Goal: Task Accomplishment & Management: Use online tool/utility

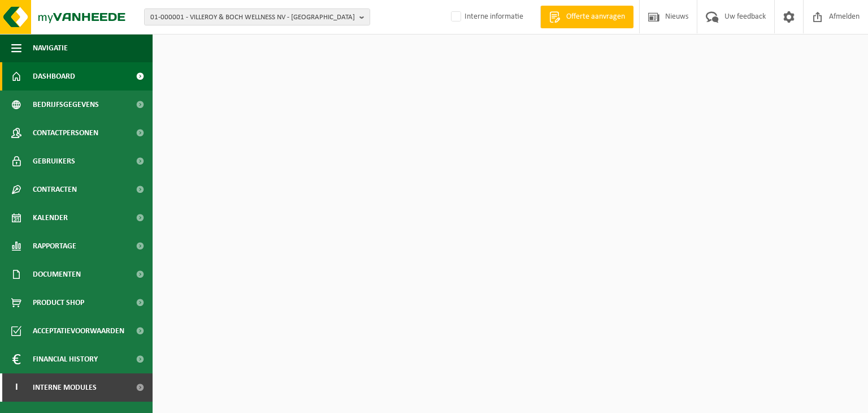
click at [267, 6] on div "01-000001 - VILLEROY & BOCH WELLNESS NV - ROESELARE 01-000001 - VILLEROY & BOCH…" at bounding box center [434, 17] width 868 height 34
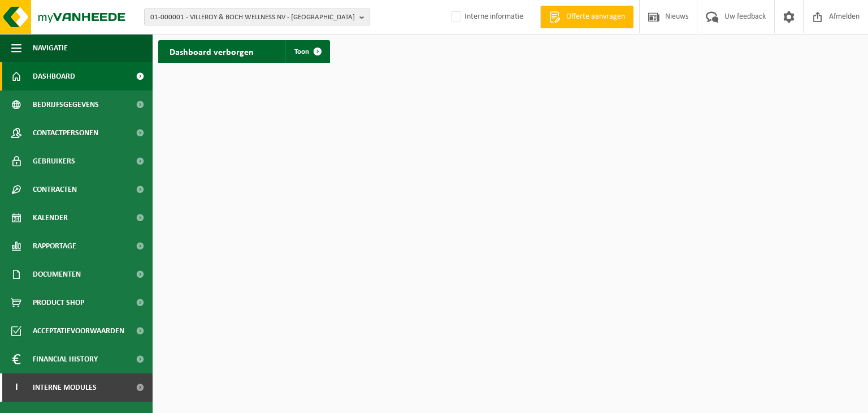
click at [269, 17] on span "01-000001 - VILLEROY & BOCH WELLNESS NV - ROESELARE" at bounding box center [252, 17] width 205 height 17
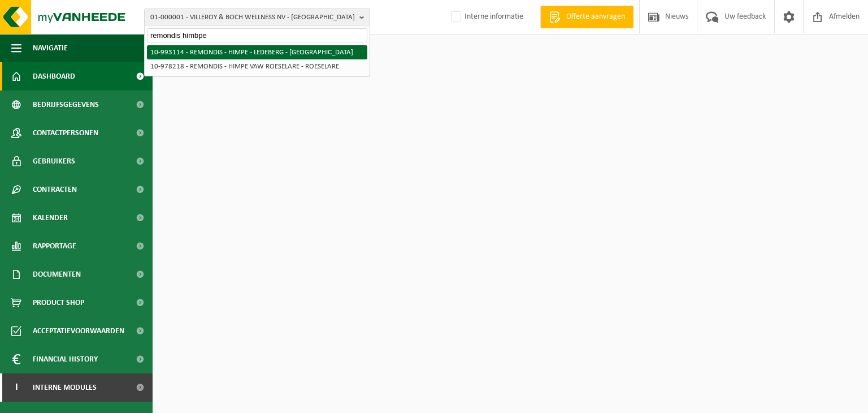
type input "remondis himbpe"
click at [246, 46] on li "10-993114 - REMONDIS - HIMPE - LEDEBERG - [GEOGRAPHIC_DATA]" at bounding box center [257, 52] width 220 height 14
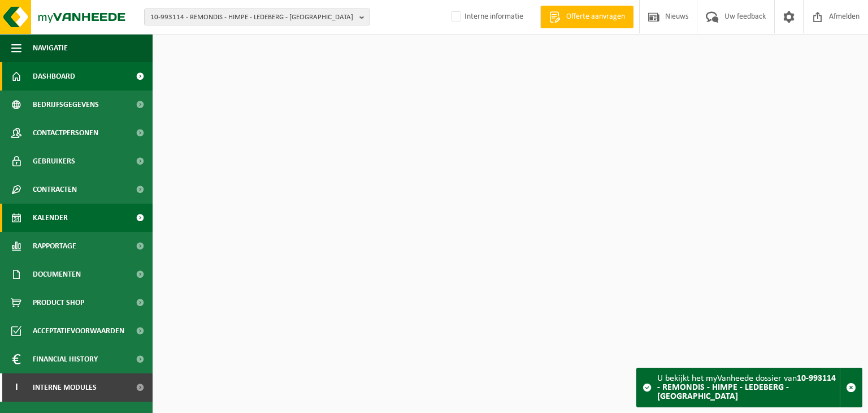
click at [72, 215] on link "Kalender" at bounding box center [76, 217] width 153 height 28
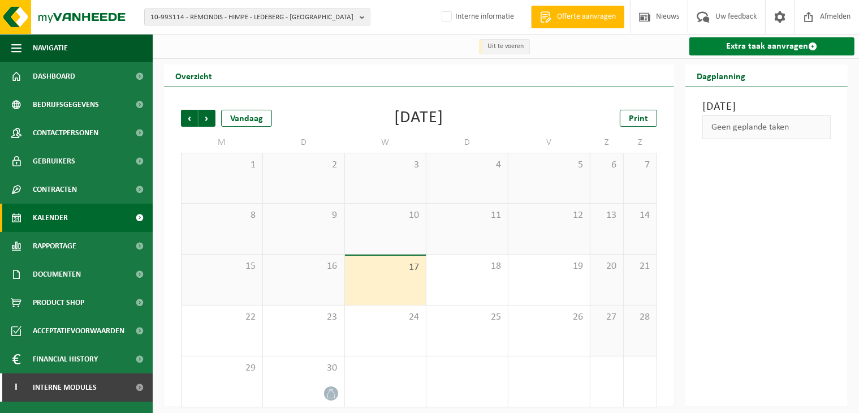
click at [728, 50] on link "Extra taak aanvragen" at bounding box center [771, 46] width 165 height 18
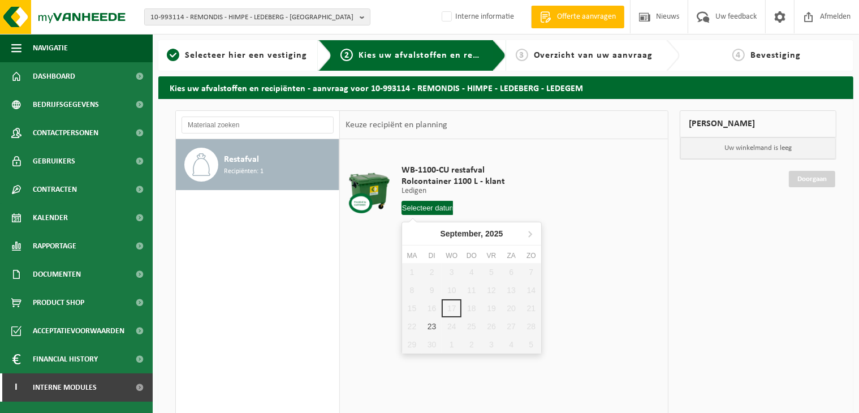
click at [420, 214] on input "text" at bounding box center [427, 208] width 52 height 14
click at [434, 326] on div "23" at bounding box center [432, 326] width 20 height 18
type input "Van 2025-09-23"
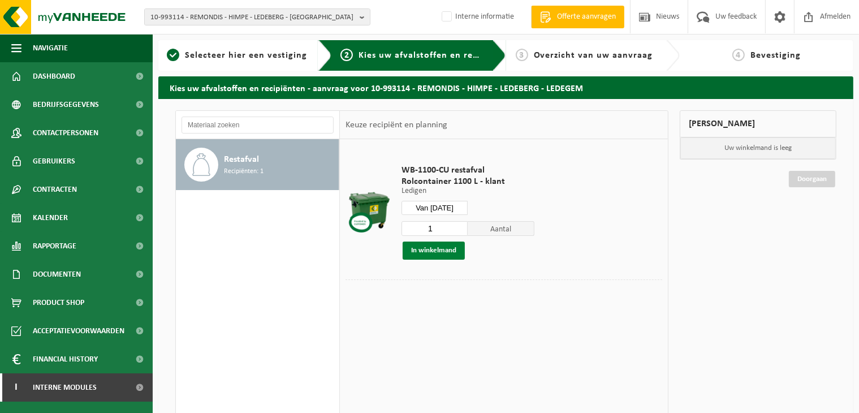
click at [453, 252] on button "In winkelmand" at bounding box center [433, 250] width 62 height 18
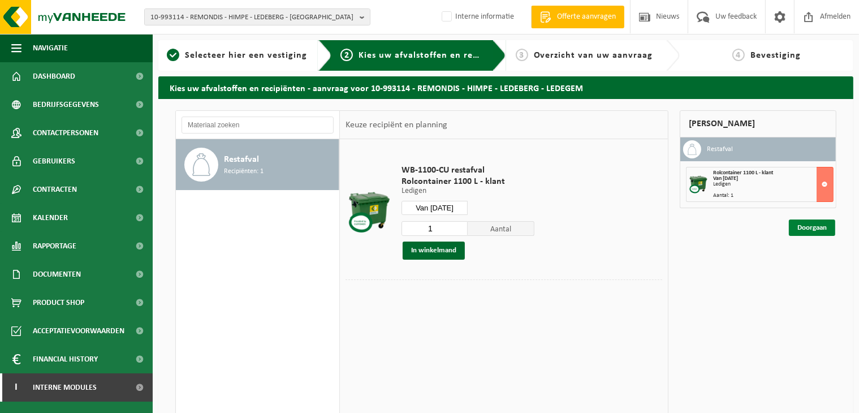
click at [829, 228] on link "Doorgaan" at bounding box center [812, 227] width 46 height 16
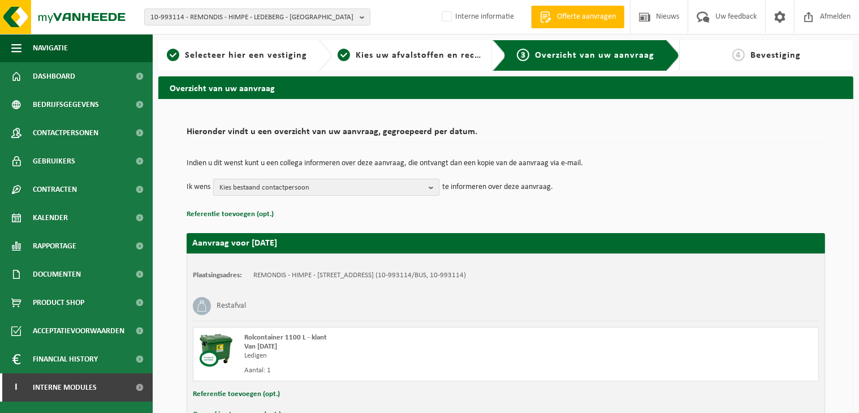
click at [285, 181] on span "Kies bestaand contactpersoon" at bounding box center [321, 187] width 205 height 17
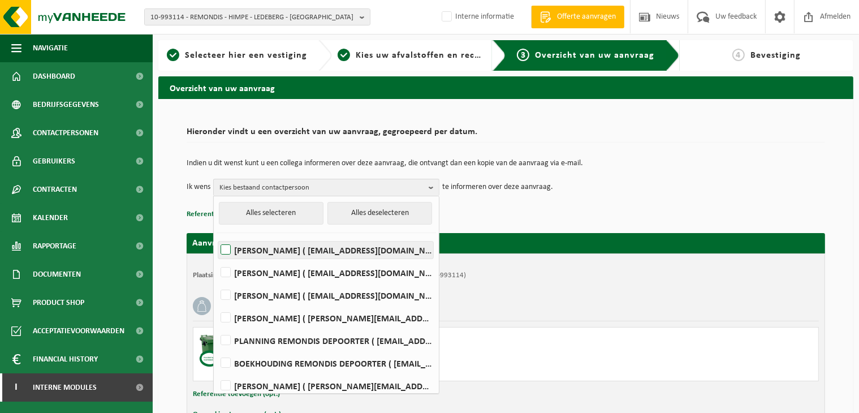
click at [234, 246] on label "Louis Cuypers ( louis.cuypers@remondis.com )" at bounding box center [325, 249] width 215 height 17
click at [216, 236] on input "Louis Cuypers ( louis.cuypers@remondis.com )" at bounding box center [216, 235] width 1 height 1
checkbox input "true"
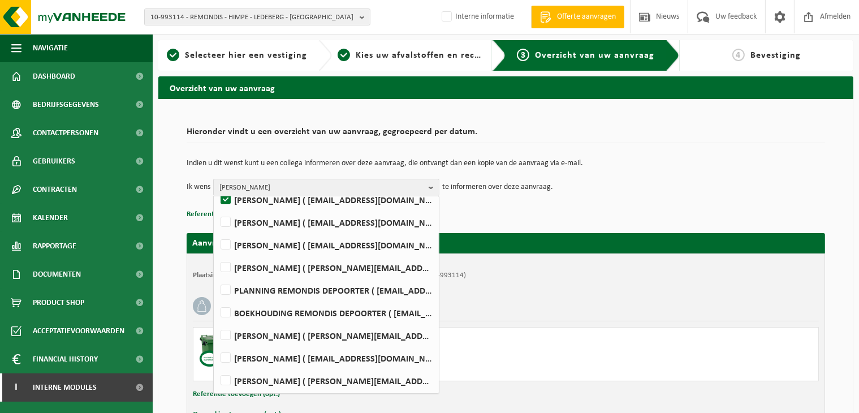
click at [705, 133] on h2 "Hieronder vindt u een overzicht van uw aanvraag, gegroepeerd per datum." at bounding box center [506, 134] width 638 height 15
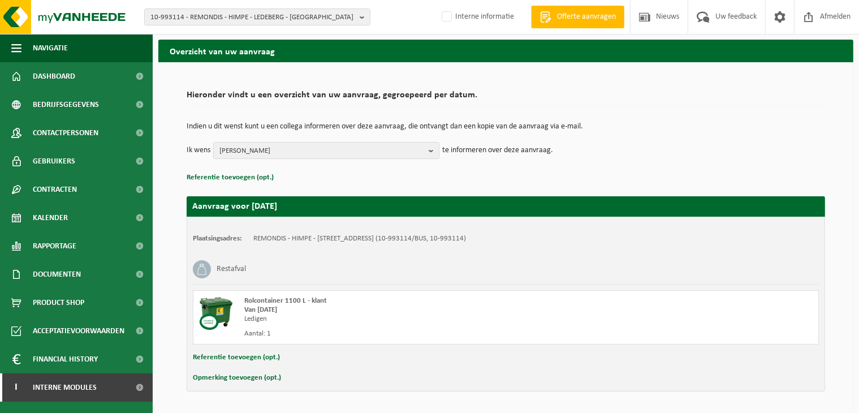
scroll to position [72, 0]
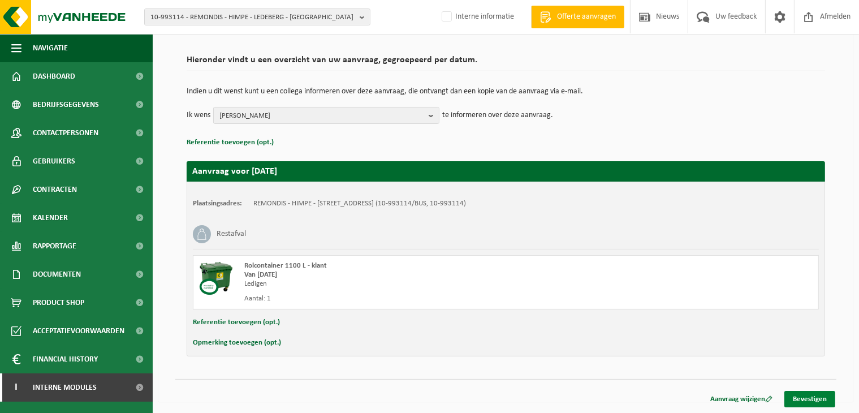
click at [817, 400] on link "Bevestigen" at bounding box center [809, 399] width 51 height 16
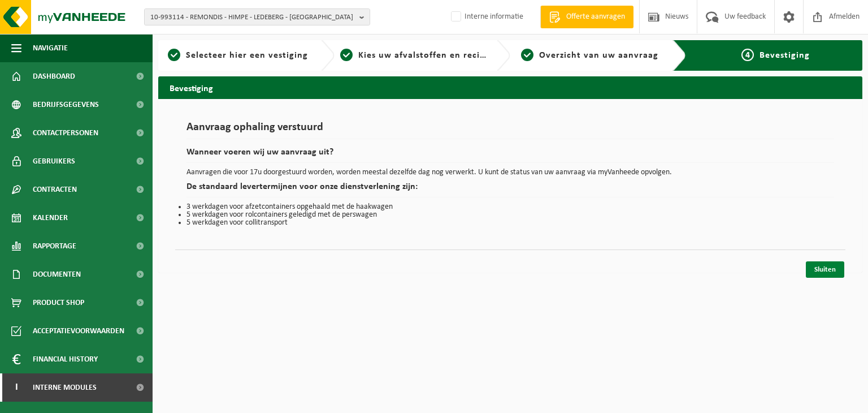
click at [824, 275] on link "Sluiten" at bounding box center [825, 269] width 38 height 16
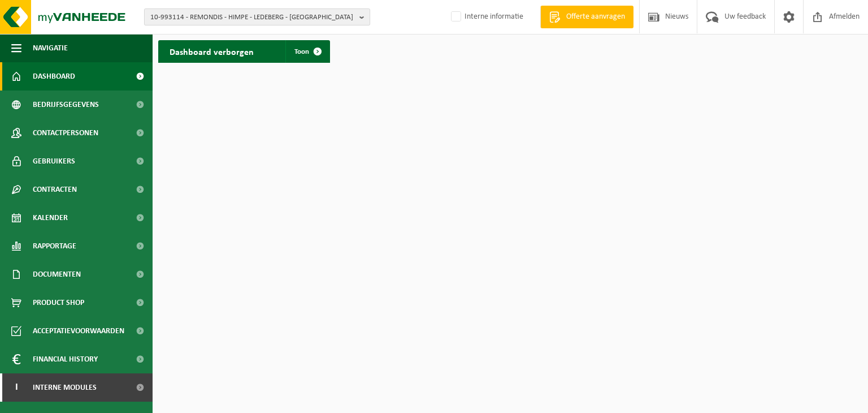
click at [313, 23] on span "10-993114 - REMONDIS - HIMPE - LEDEBERG - [GEOGRAPHIC_DATA]" at bounding box center [252, 17] width 205 height 17
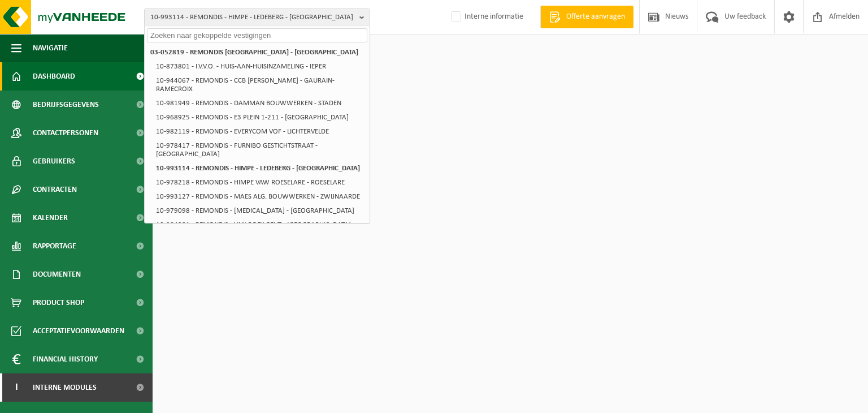
click at [257, 37] on input "text" at bounding box center [257, 35] width 220 height 14
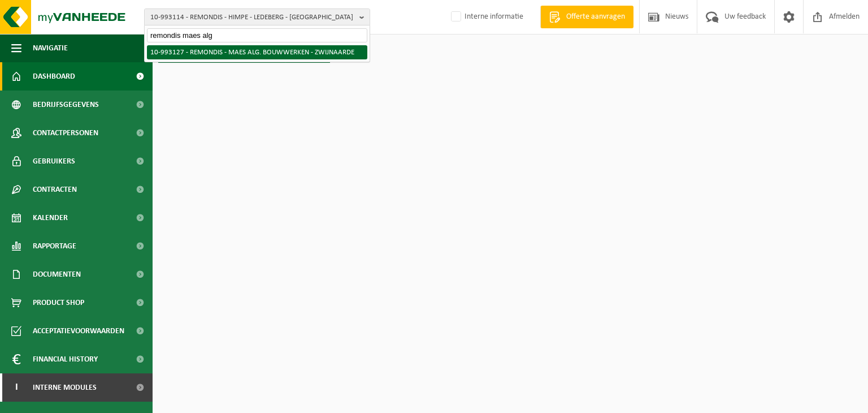
type input "remondis maes alg"
click at [274, 50] on li "10-993127 - REMONDIS - MAES ALG. BOUWWERKEN - ZWIJNAARDE" at bounding box center [257, 52] width 220 height 14
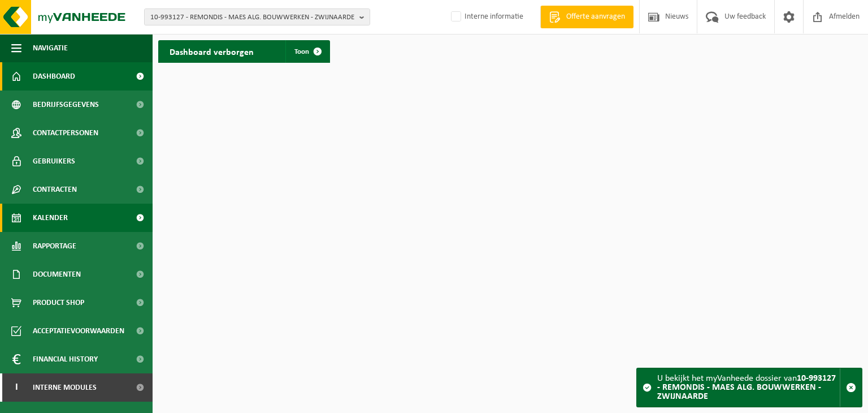
click at [60, 220] on span "Kalender" at bounding box center [50, 217] width 35 height 28
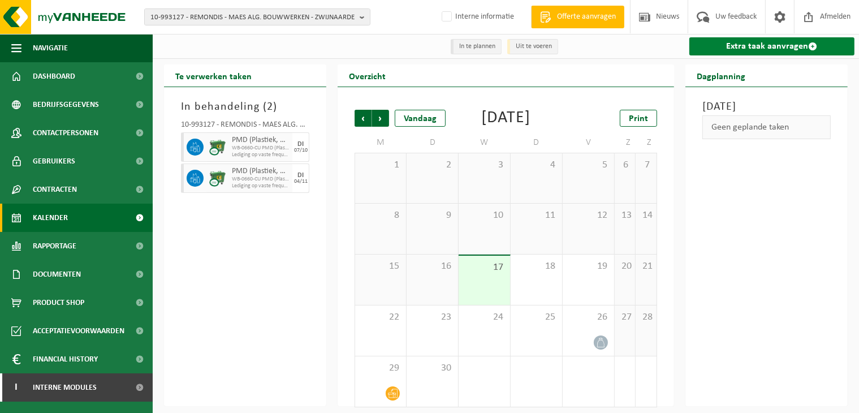
click at [780, 48] on link "Extra taak aanvragen" at bounding box center [771, 46] width 165 height 18
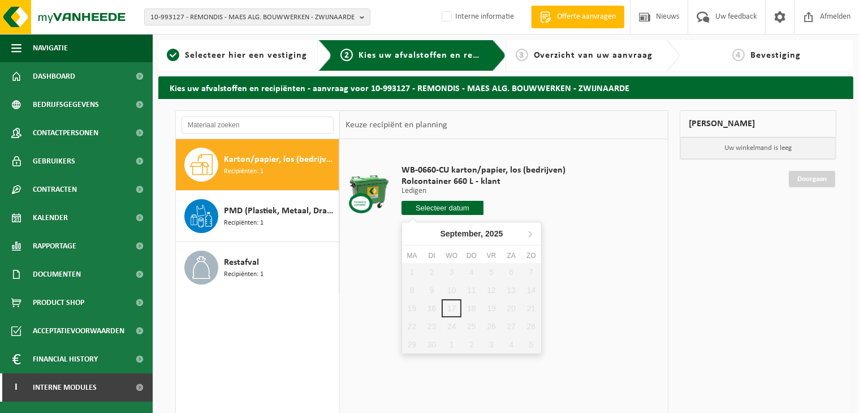
click at [447, 211] on input "text" at bounding box center [442, 208] width 82 height 14
click at [408, 323] on div "1 2 3 4 5 6 7 8 9 10 11 12 13 14 15 16 17 18 19 20 21 22 23 24 25 26 27 28 29 3…" at bounding box center [471, 308] width 139 height 90
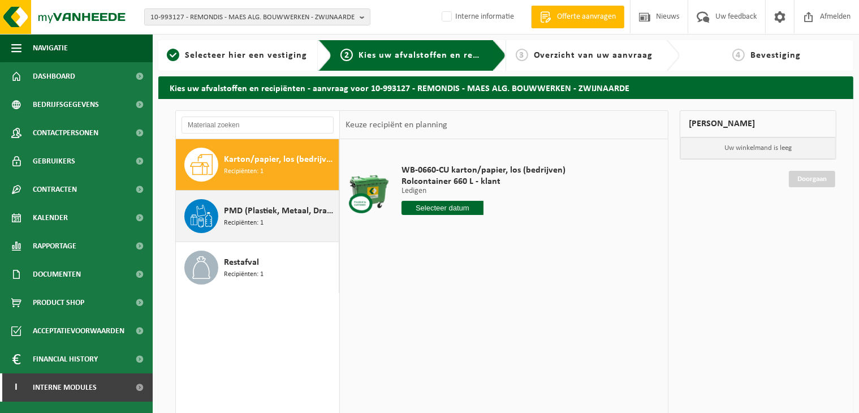
click at [274, 223] on div "PMD (Plastiek, Metaal, Drankkartons) (bedrijven) Recipiënten: 1" at bounding box center [280, 216] width 112 height 34
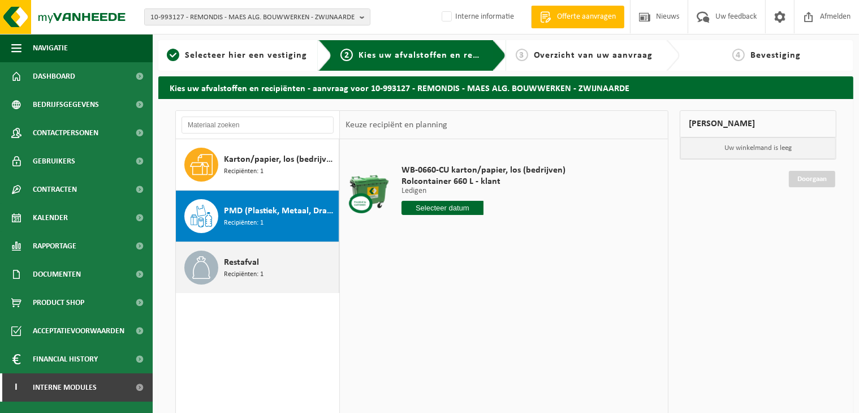
click at [258, 263] on div "Restafval Recipiënten: 1" at bounding box center [280, 267] width 112 height 34
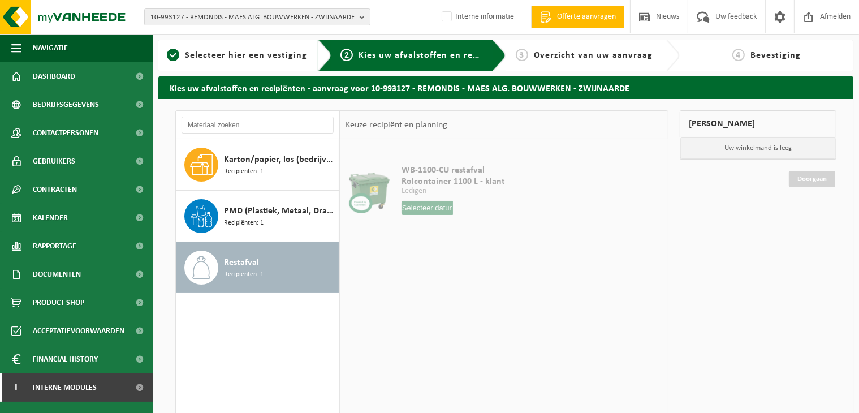
click at [431, 209] on input "text" at bounding box center [427, 208] width 52 height 14
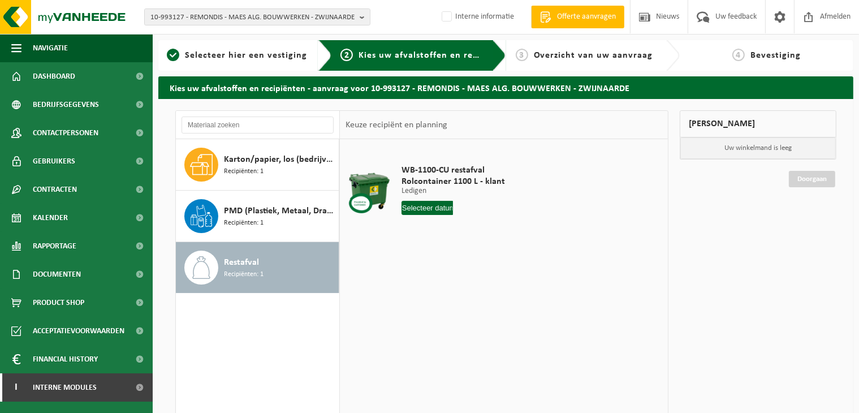
click at [430, 205] on input "text" at bounding box center [427, 208] width 52 height 14
click at [428, 207] on input "text" at bounding box center [427, 208] width 52 height 14
click at [421, 207] on input "text" at bounding box center [427, 208] width 52 height 14
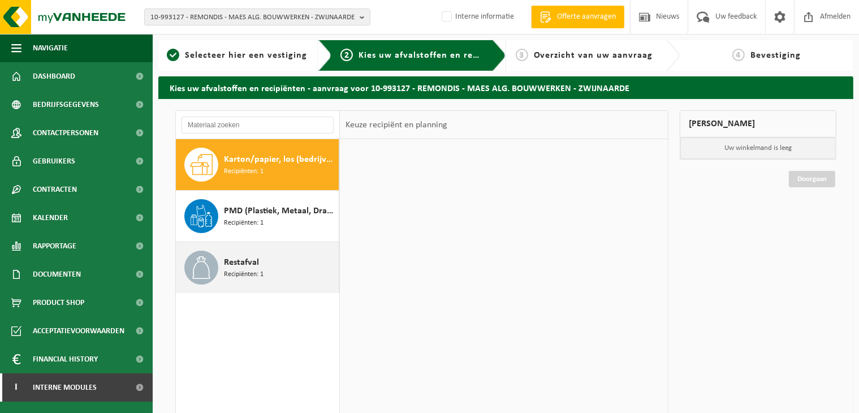
click at [276, 268] on div "Restafval Recipiënten: 1" at bounding box center [280, 267] width 112 height 34
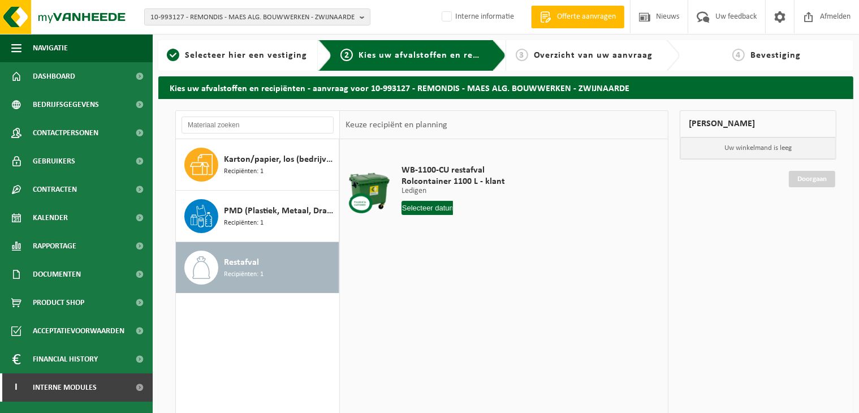
click at [428, 210] on input "text" at bounding box center [427, 208] width 52 height 14
click at [486, 309] on div "19" at bounding box center [491, 308] width 20 height 18
type input "Van 2025-09-19"
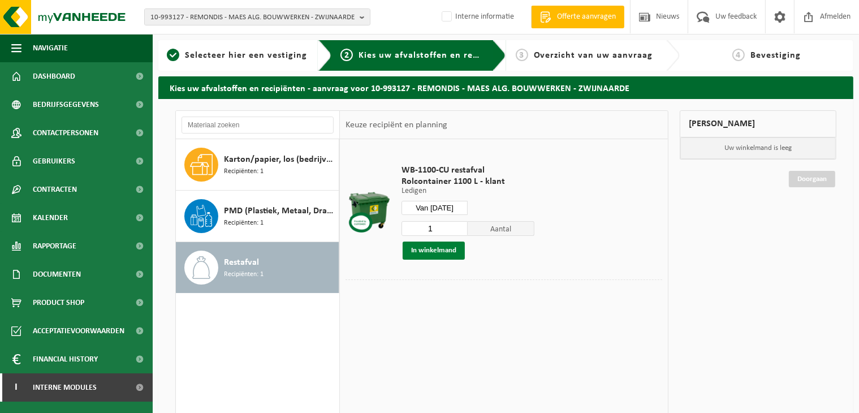
click at [431, 252] on button "In winkelmand" at bounding box center [433, 250] width 62 height 18
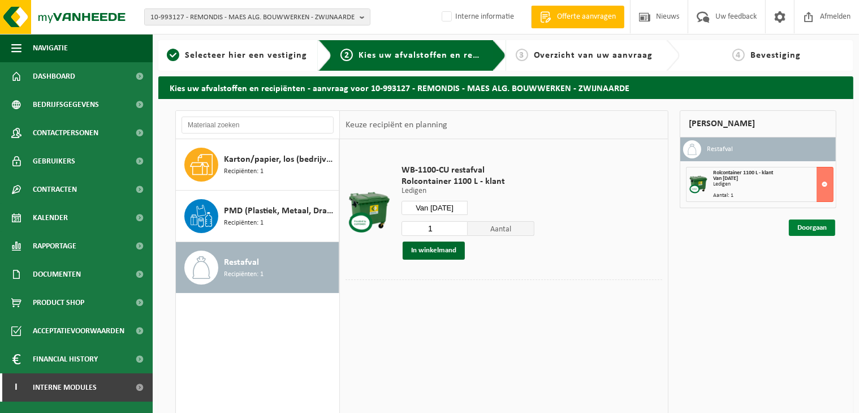
click at [808, 230] on link "Doorgaan" at bounding box center [812, 227] width 46 height 16
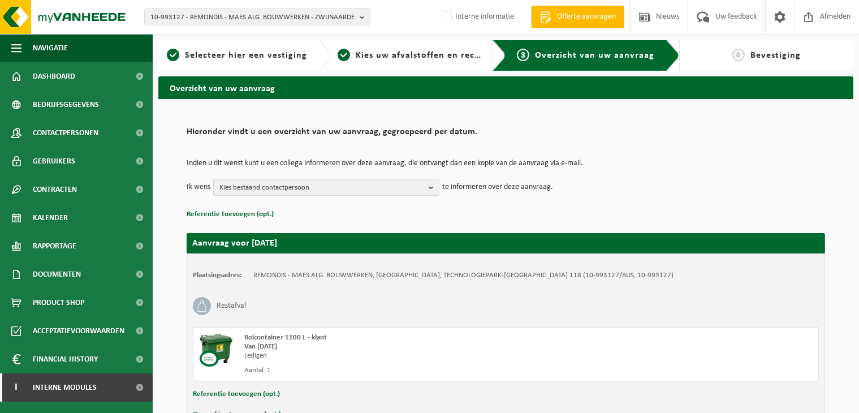
click at [272, 201] on div "Indien u dit wenst kunt u een collega informeren over deze aanvraag, die ontvan…" at bounding box center [506, 177] width 638 height 59
click at [278, 194] on span "Kies bestaand contactpersoon" at bounding box center [321, 187] width 205 height 17
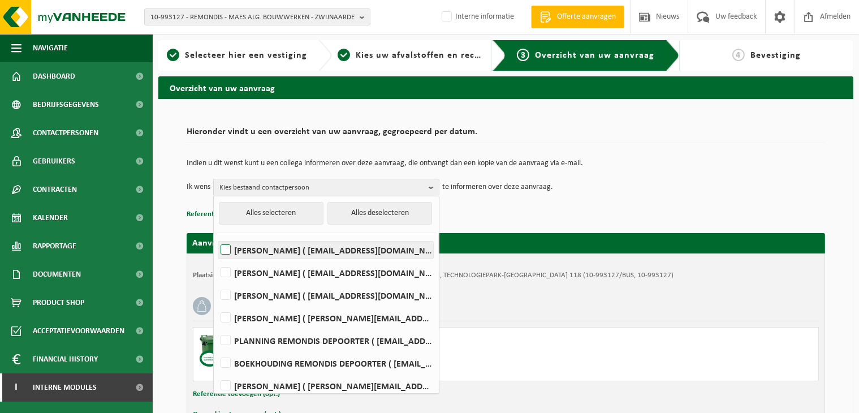
click at [272, 242] on label "[PERSON_NAME] ( [EMAIL_ADDRESS][DOMAIN_NAME] )" at bounding box center [325, 249] width 215 height 17
click at [216, 236] on input "[PERSON_NAME] ( [EMAIL_ADDRESS][DOMAIN_NAME] )" at bounding box center [216, 235] width 1 height 1
checkbox input "true"
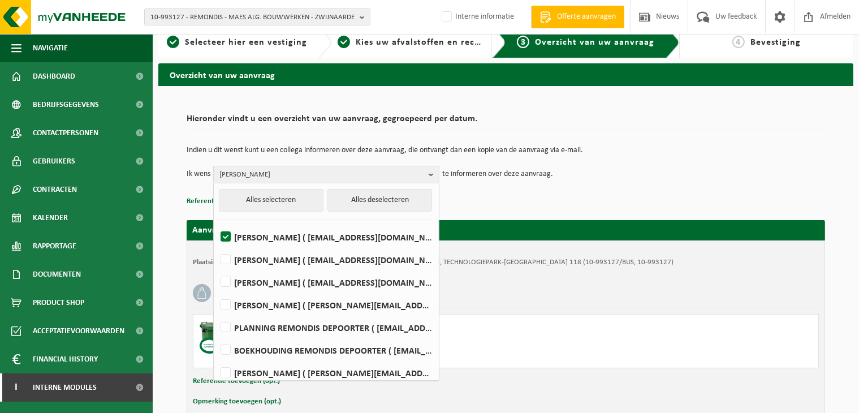
scroll to position [72, 0]
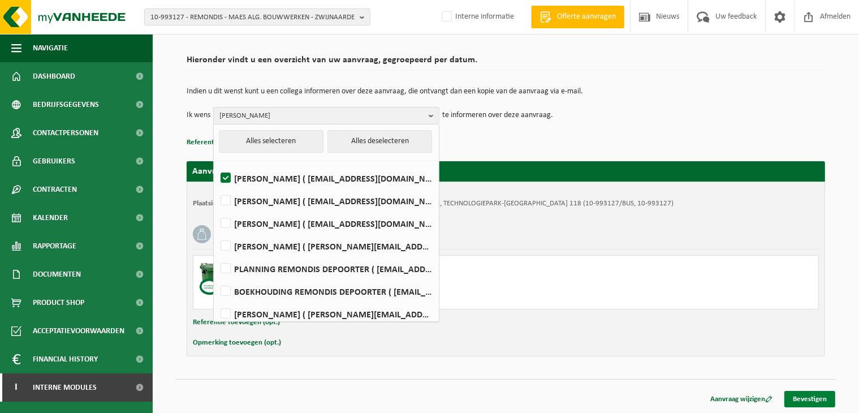
click at [820, 396] on link "Bevestigen" at bounding box center [809, 399] width 51 height 16
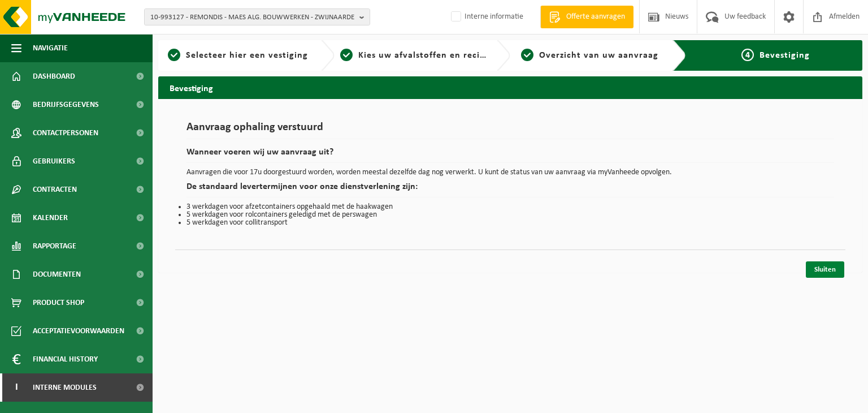
click at [815, 270] on link "Sluiten" at bounding box center [825, 269] width 38 height 16
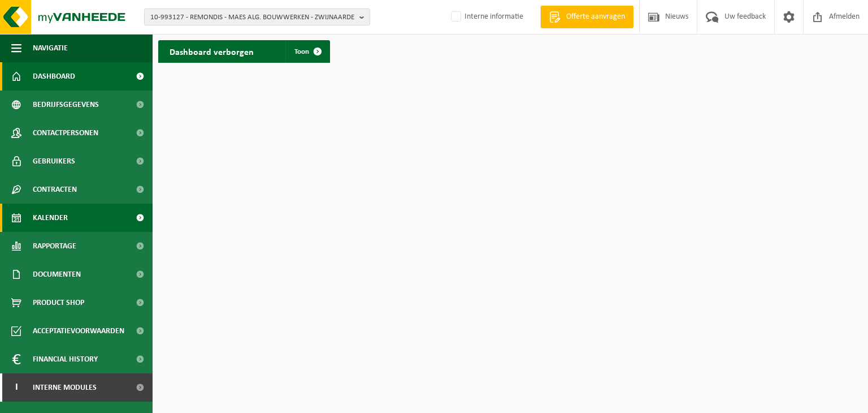
click at [101, 211] on link "Kalender" at bounding box center [76, 217] width 153 height 28
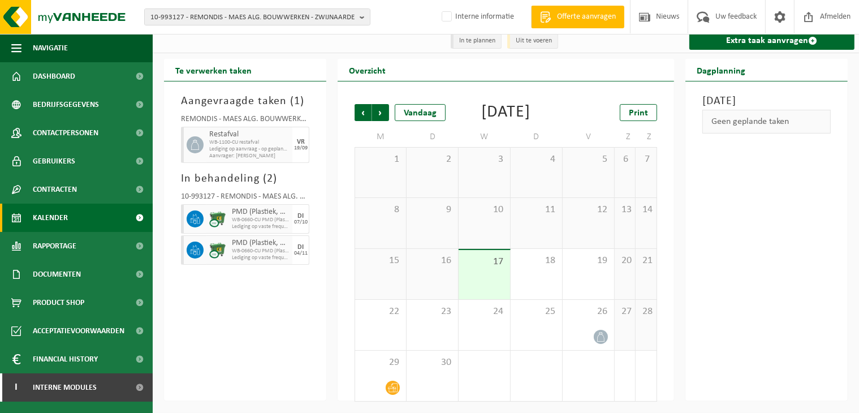
scroll to position [24, 0]
click at [595, 281] on div "19" at bounding box center [587, 274] width 51 height 50
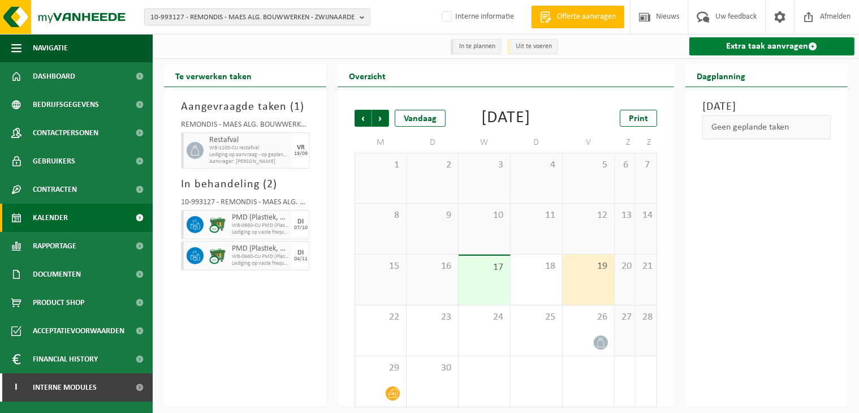
click at [741, 56] on div "Extra taak aanvragen" at bounding box center [770, 46] width 176 height 24
click at [744, 51] on link "Extra taak aanvragen" at bounding box center [771, 46] width 165 height 18
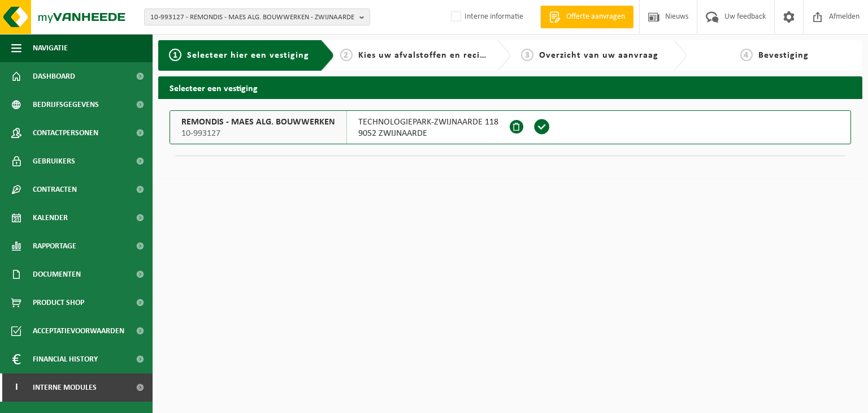
click at [539, 128] on span at bounding box center [542, 126] width 17 height 17
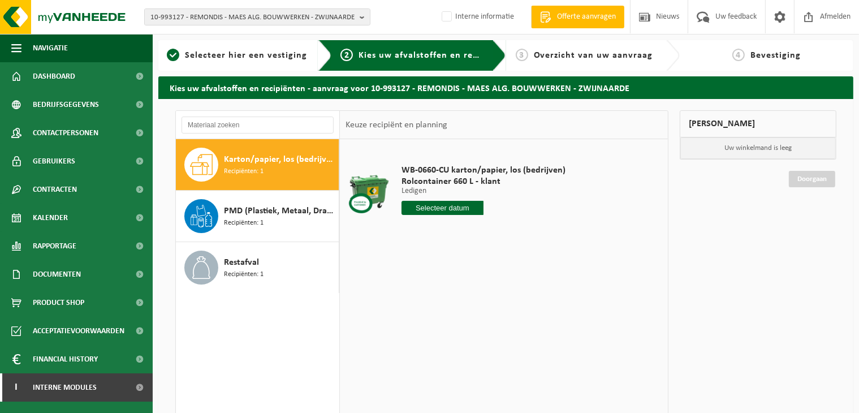
click at [447, 209] on input "text" at bounding box center [442, 208] width 82 height 14
click at [417, 324] on div "1 2 3 4 5 6 7 8 9 10 11 12 13 14 15 16 17 18 19 20 21 22 23 24 25 26 27 28 29 3…" at bounding box center [471, 308] width 139 height 90
